Goal: Information Seeking & Learning: Learn about a topic

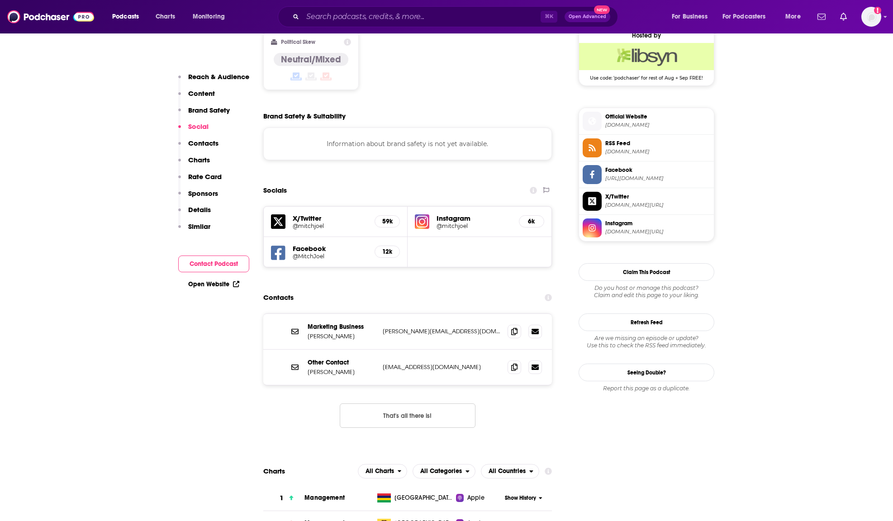
scroll to position [911, 0]
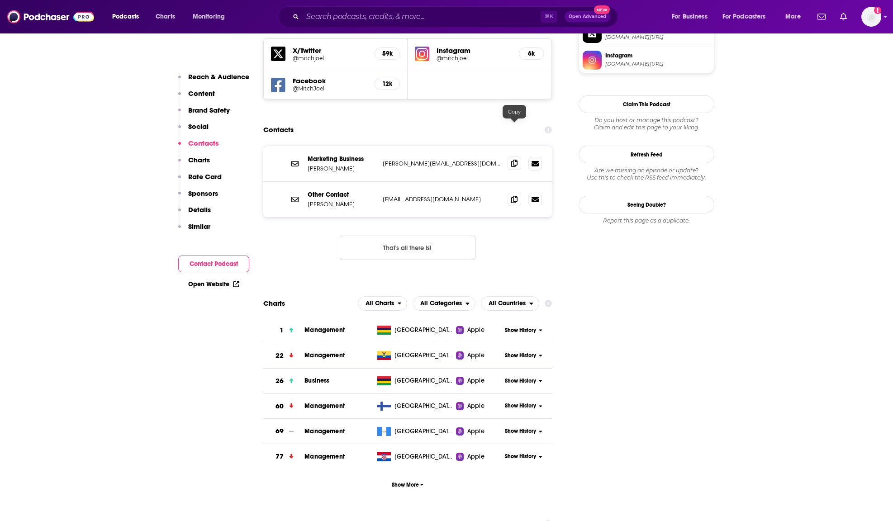
click at [513, 160] on icon at bounding box center [514, 163] width 6 height 7
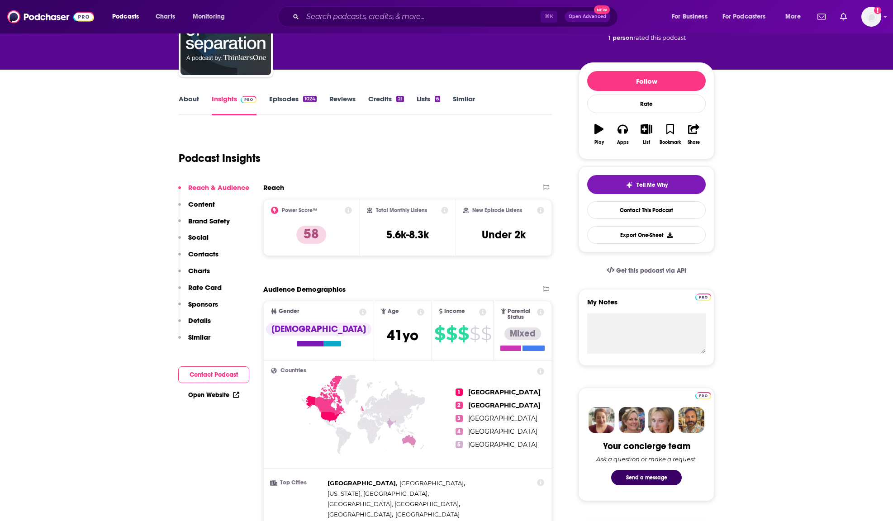
scroll to position [0, 0]
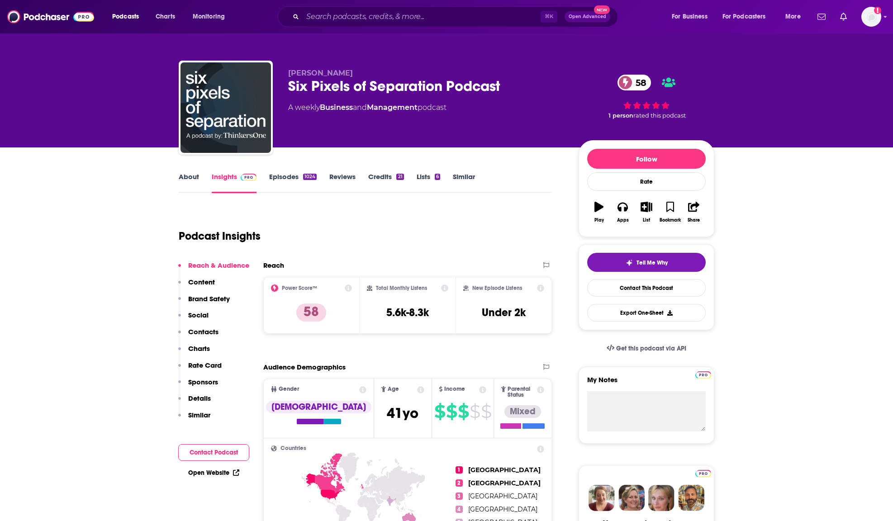
click at [278, 181] on link "Episodes 1024" at bounding box center [293, 182] width 48 height 21
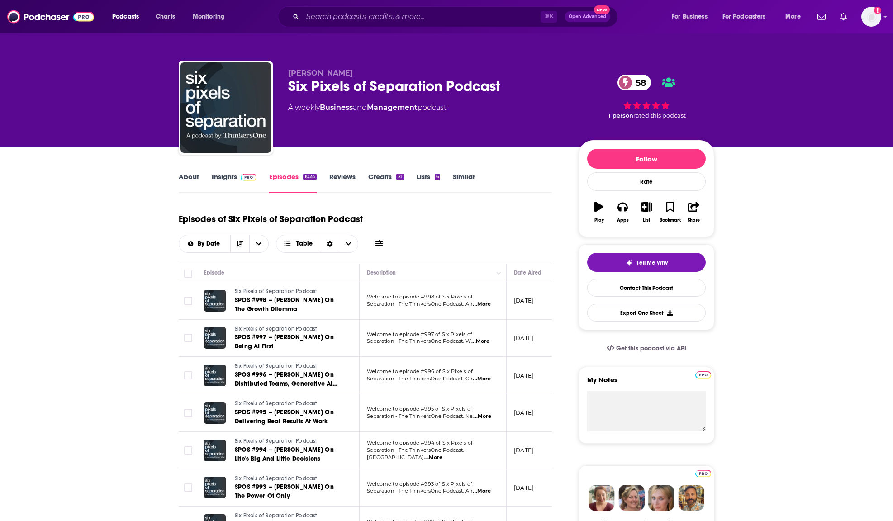
click at [485, 305] on span "...More" at bounding box center [482, 304] width 18 height 7
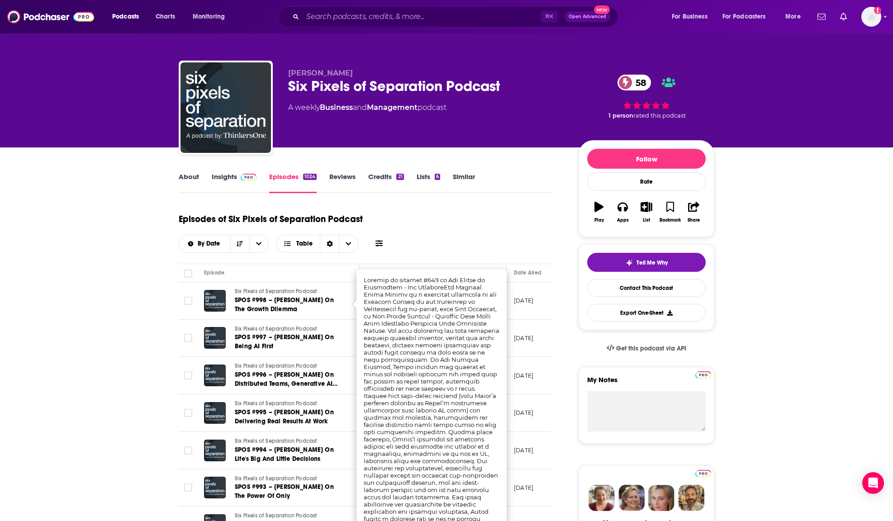
click at [486, 228] on div "Episodes of Six Pixels of Separation Podcast By Date Table" at bounding box center [365, 230] width 373 height 45
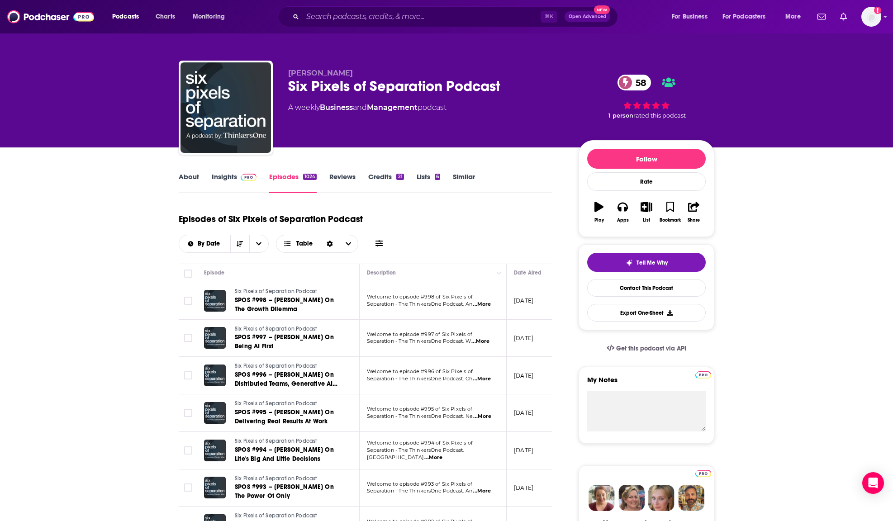
click at [484, 382] on span "...More" at bounding box center [482, 378] width 18 height 7
click at [432, 218] on div "Episodes of Six Pixels of Separation Podcast By Date Table" at bounding box center [365, 230] width 373 height 45
click at [309, 86] on div "Six Pixels of Separation Podcast 58" at bounding box center [426, 86] width 276 height 18
click at [311, 86] on div "Six Pixels of Separation Podcast 58" at bounding box center [426, 86] width 276 height 18
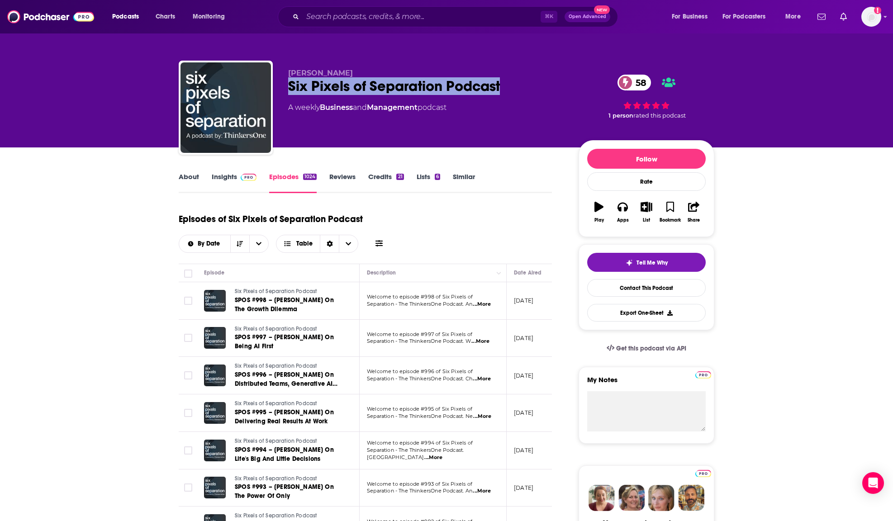
drag, startPoint x: 517, startPoint y: 86, endPoint x: 288, endPoint y: 90, distance: 228.9
click at [288, 90] on div "Six Pixels of Separation Podcast 58" at bounding box center [426, 86] width 276 height 18
copy h2 "Six Pixels of Separation Podcast"
click at [186, 183] on link "About" at bounding box center [189, 182] width 20 height 21
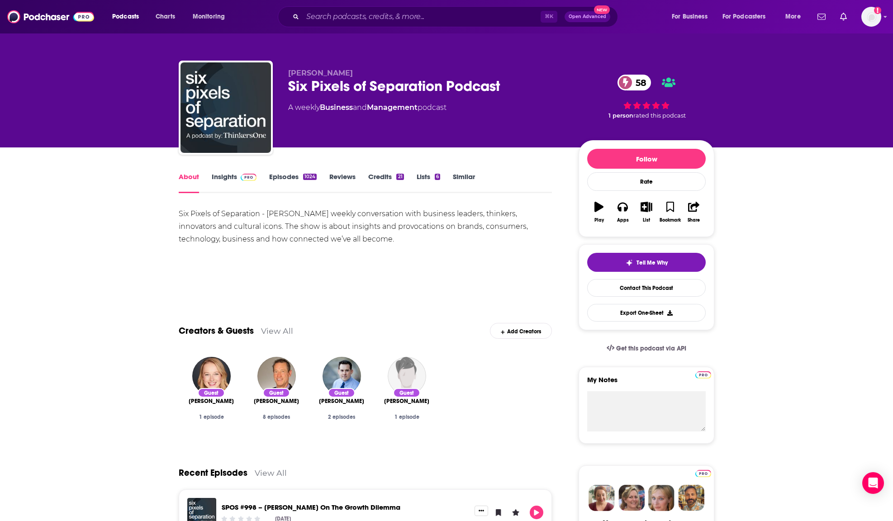
click at [218, 183] on link "Insights" at bounding box center [234, 182] width 45 height 21
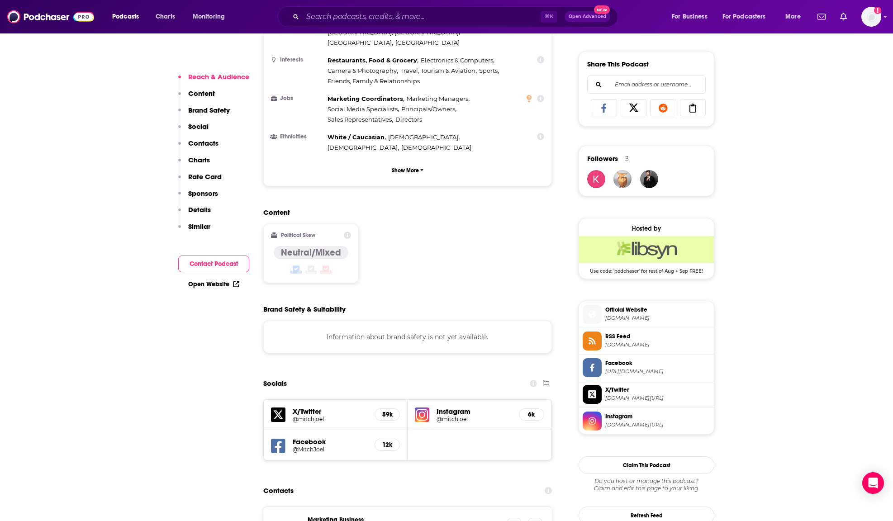
scroll to position [885, 0]
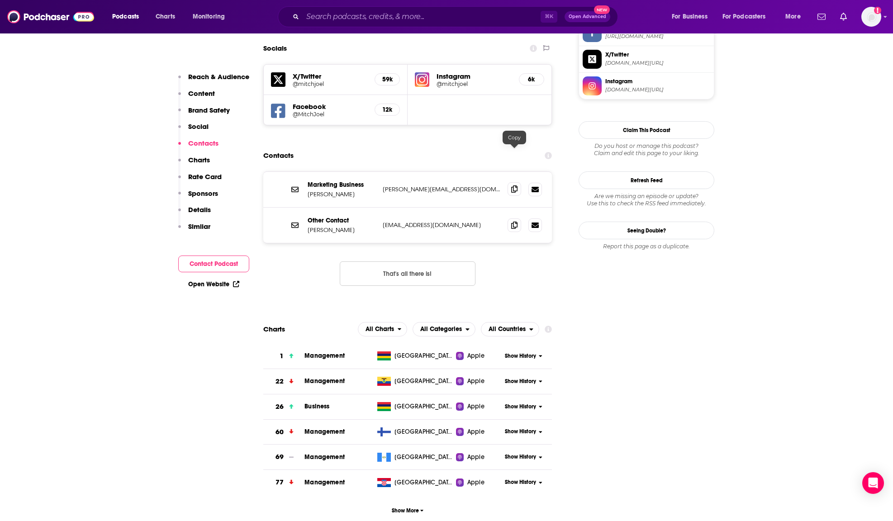
click at [514, 185] on icon at bounding box center [514, 188] width 6 height 7
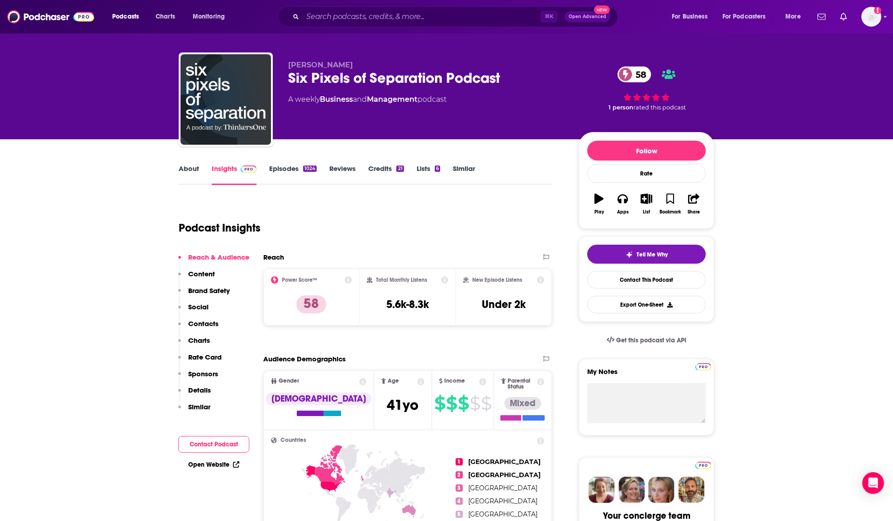
scroll to position [0, 0]
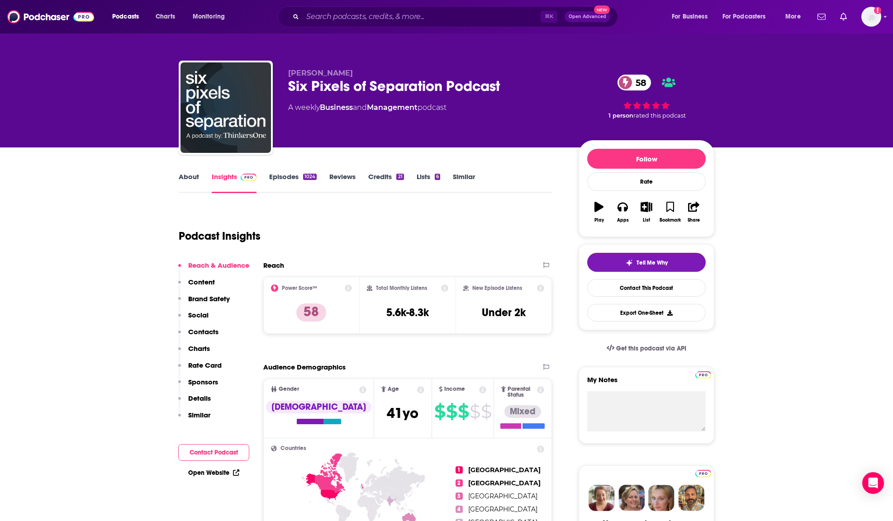
click at [286, 178] on link "Episodes 1024" at bounding box center [293, 182] width 48 height 21
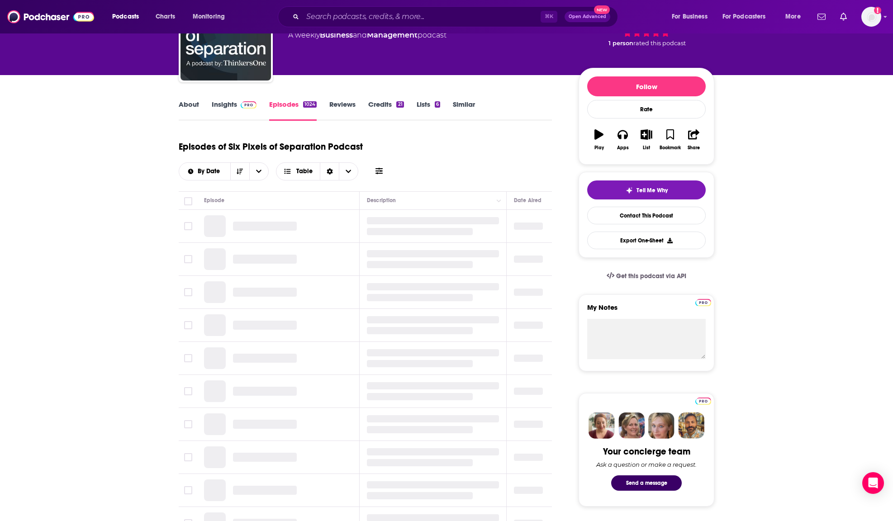
scroll to position [144, 0]
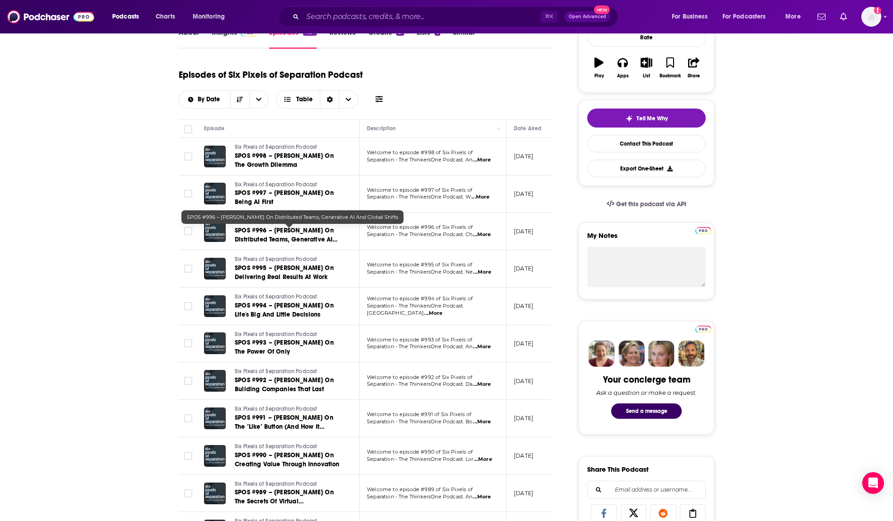
click at [321, 240] on span "SPOS #996 – [PERSON_NAME] On Distributed Teams, Generative AI And Global Shifts" at bounding box center [286, 240] width 103 height 26
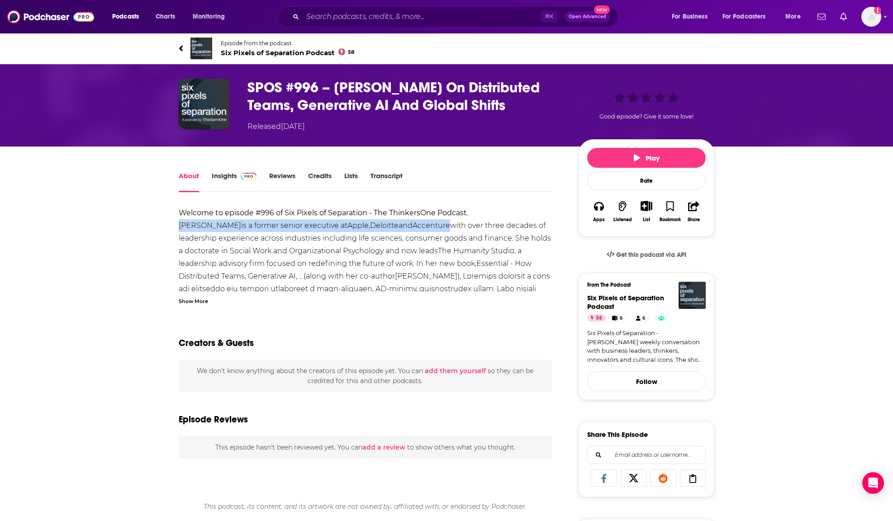
drag, startPoint x: 174, startPoint y: 227, endPoint x: 446, endPoint y: 226, distance: 272.3
click at [446, 226] on div "About Insights Reviews Credits Lists Transcript Welcome to episode #996 of Six …" at bounding box center [371, 517] width 414 height 694
copy div "[PERSON_NAME] is a former senior executive at Apple , Deloitte and Accenture"
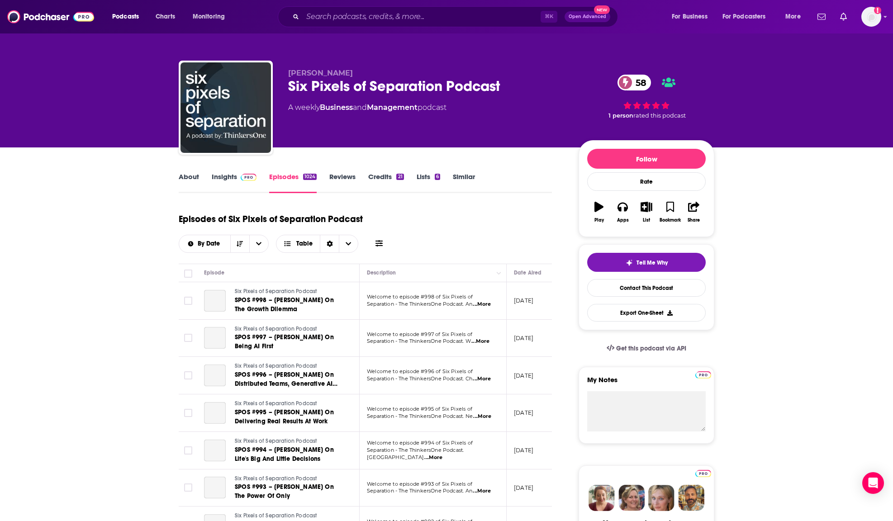
scroll to position [158, 0]
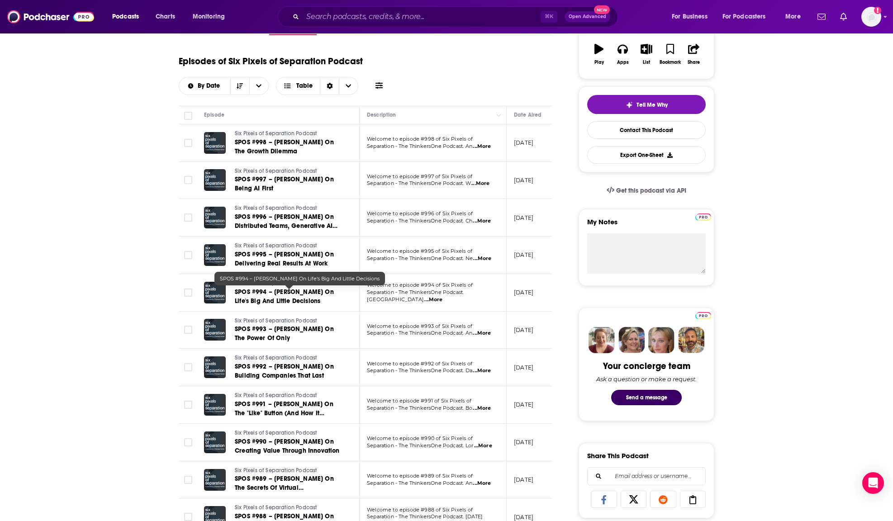
click at [277, 298] on span "SPOS #994 – [PERSON_NAME] On Life's Big And Little Decisions" at bounding box center [284, 296] width 99 height 17
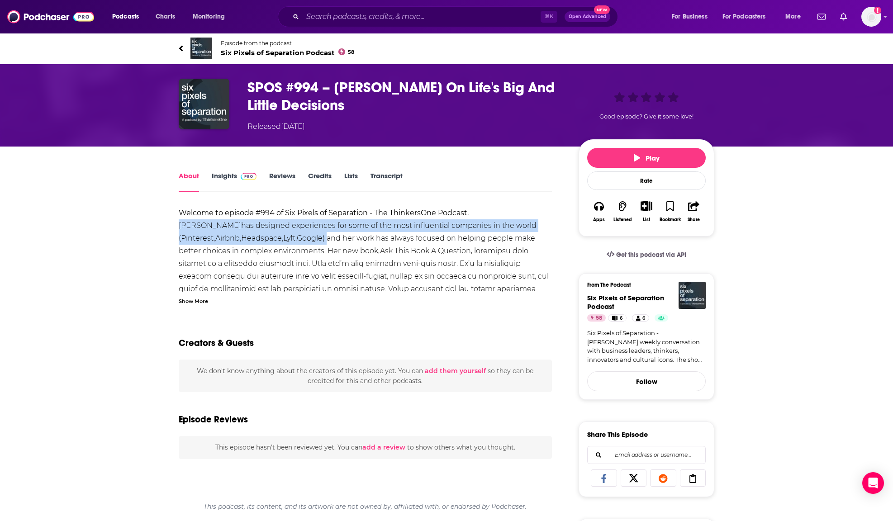
drag, startPoint x: 158, startPoint y: 223, endPoint x: 296, endPoint y: 242, distance: 139.7
click at [296, 242] on div "About Insights Reviews Credits Lists Transcript Welcome to episode #994 of Six …" at bounding box center [446, 506] width 579 height 718
copy div "[PERSON_NAME] has designed experiences for some of the most influential compani…"
click at [179, 50] on icon at bounding box center [181, 48] width 5 height 9
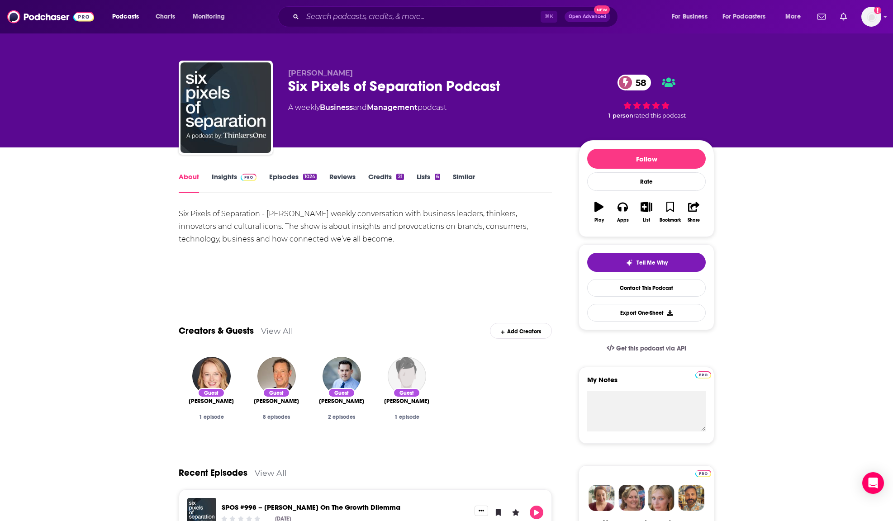
click at [269, 174] on link "Episodes 1024" at bounding box center [293, 182] width 48 height 21
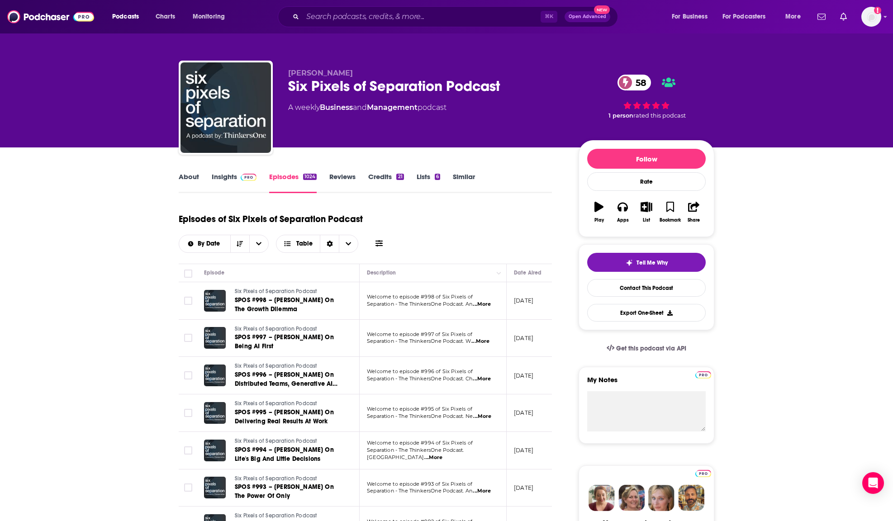
click at [233, 179] on link "Insights" at bounding box center [234, 182] width 45 height 21
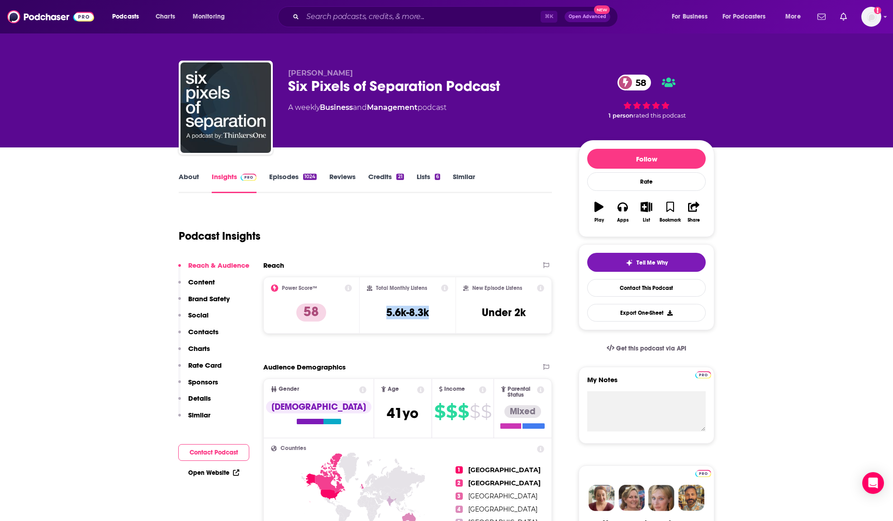
drag, startPoint x: 435, startPoint y: 311, endPoint x: 375, endPoint y: 313, distance: 60.2
click at [375, 313] on div "Total Monthly Listens 5.6k-8.3k" at bounding box center [408, 306] width 82 height 42
copy h3 "5.6k-8.3k"
